Goal: Information Seeking & Learning: Check status

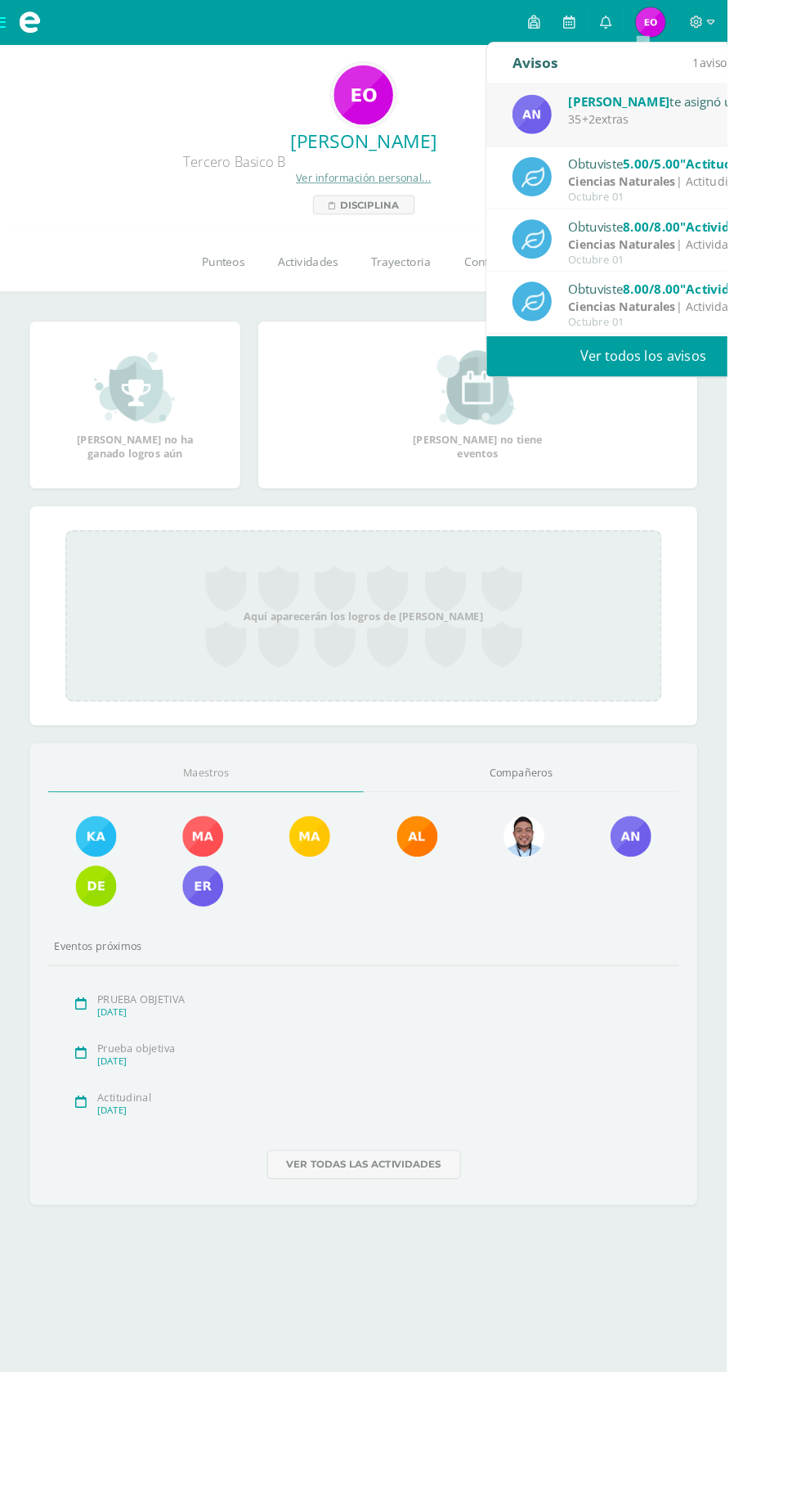
click at [767, 405] on link "Ver todos los avisos" at bounding box center [709, 392] width 346 height 45
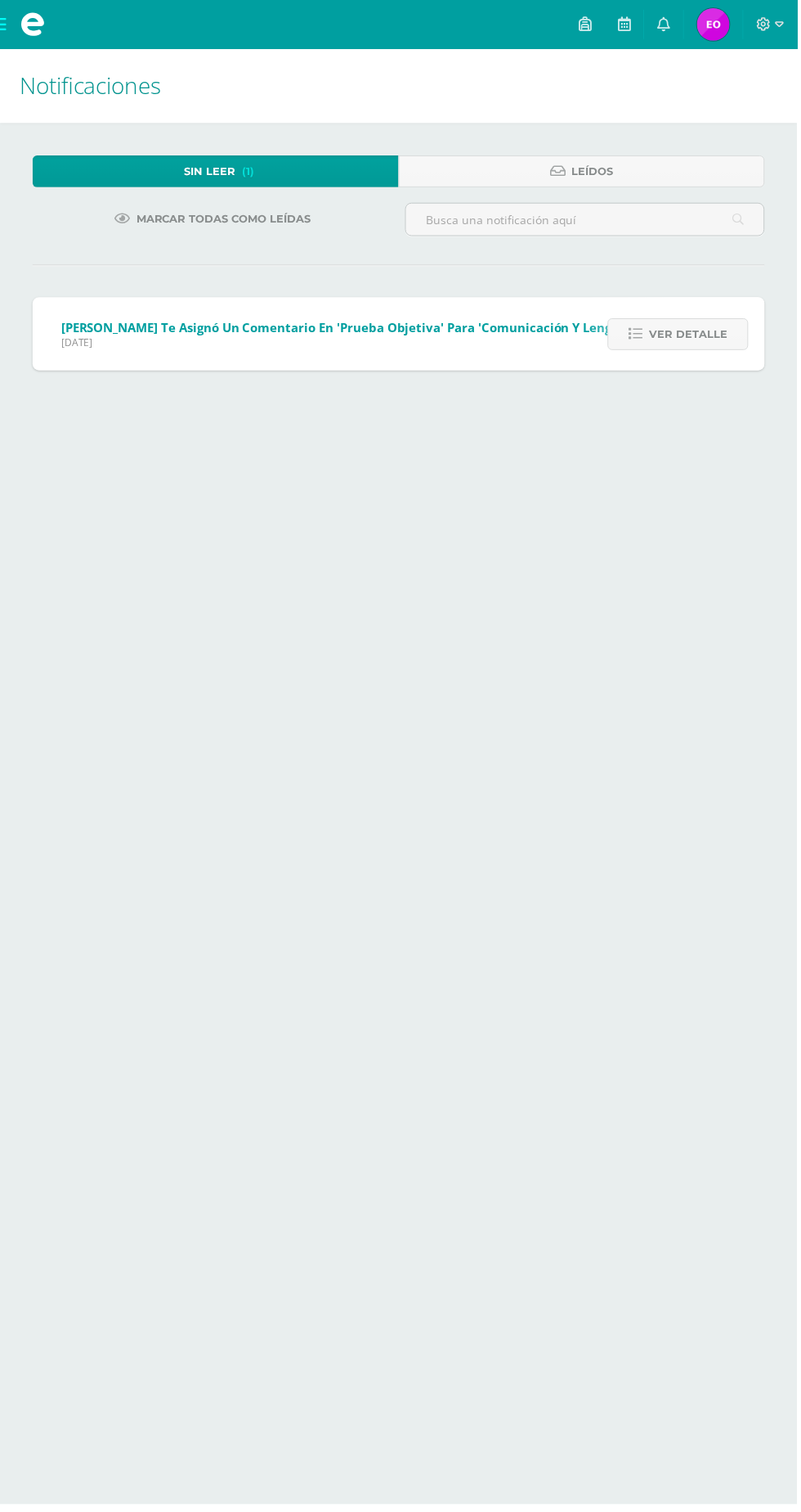
click at [708, 336] on span "Ver detalle" at bounding box center [692, 336] width 79 height 31
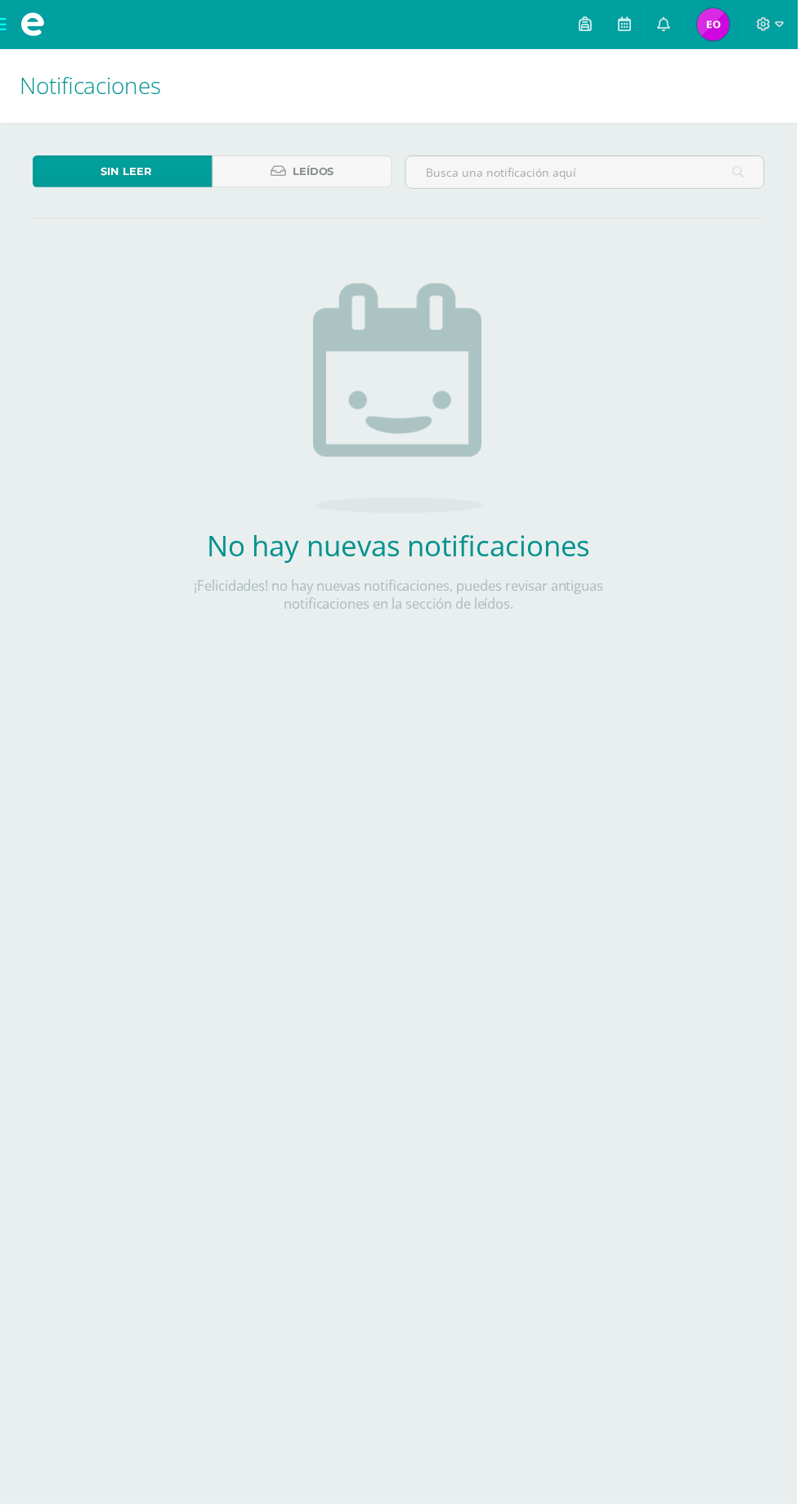
click at [728, 19] on img at bounding box center [717, 24] width 32 height 32
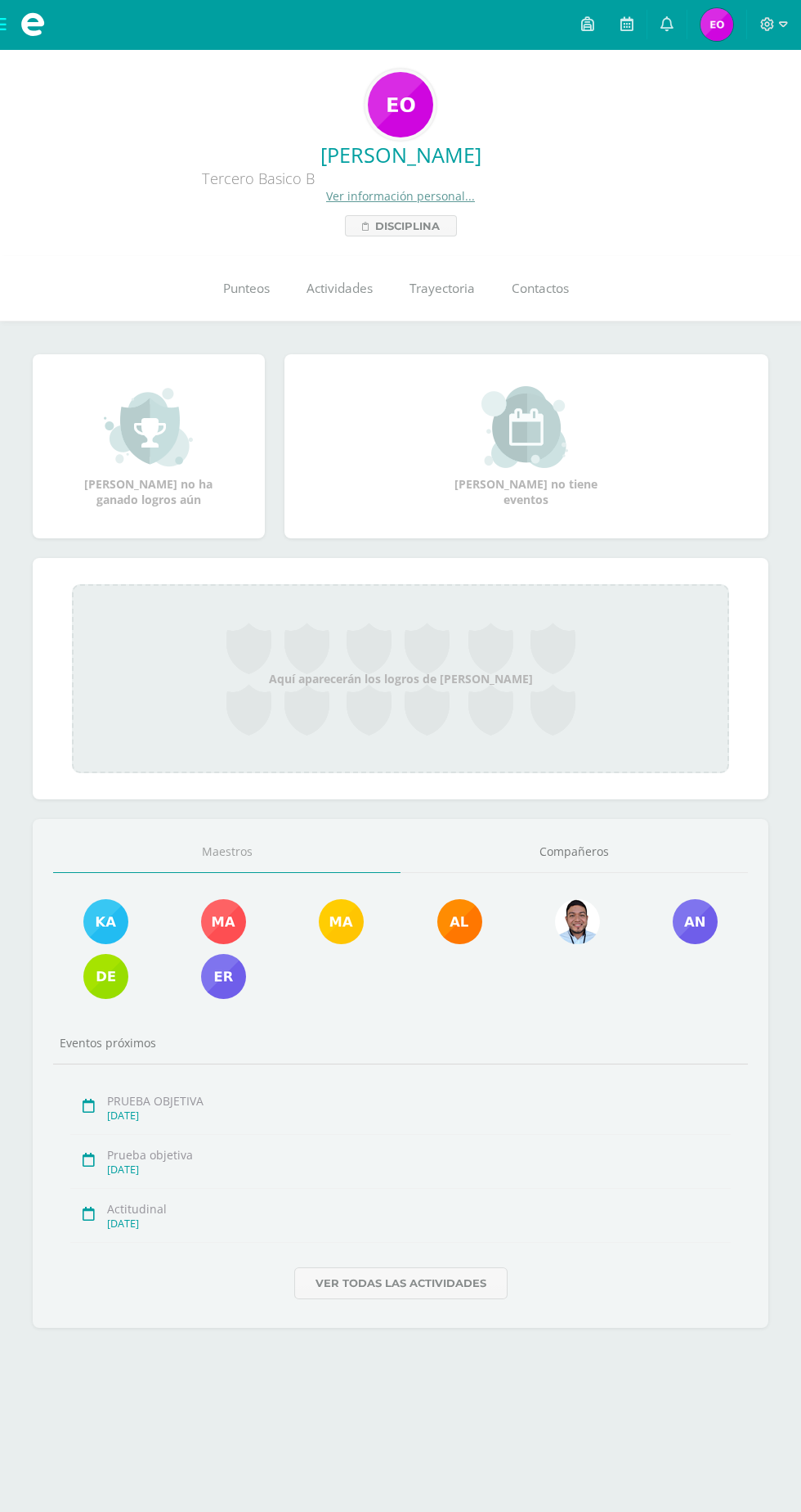
click at [247, 313] on link "Punteos" at bounding box center [247, 288] width 83 height 66
